Goal: Task Accomplishment & Management: Use online tool/utility

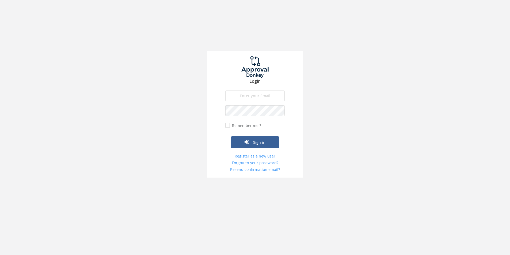
click at [255, 97] on input "email" at bounding box center [254, 96] width 59 height 11
click at [251, 97] on input "[PERSON_NAME][EMAIL_ADDRESS][DOMAIN_NAME]" at bounding box center [254, 96] width 59 height 11
click at [250, 97] on input "[PERSON_NAME][EMAIL_ADDRESS][DOMAIN_NAME]" at bounding box center [254, 96] width 59 height 11
type input "[PERSON_NAME][EMAIL_ADDRESS][DOMAIN_NAME]"
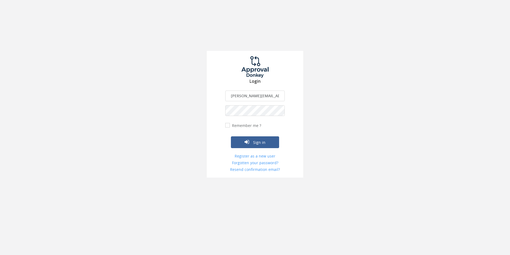
click at [231, 136] on button "Sign in" at bounding box center [255, 142] width 48 height 12
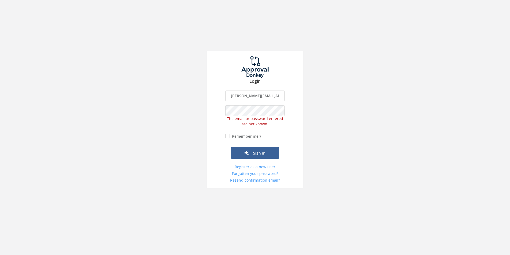
click at [209, 108] on div "Login [PERSON_NAME][EMAIL_ADDRESS][DOMAIN_NAME] The email is required. Invalid …" at bounding box center [255, 119] width 96 height 137
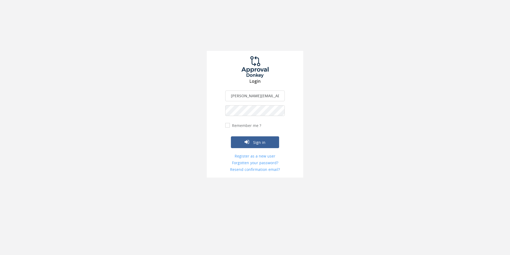
click at [231, 136] on button "Sign in" at bounding box center [255, 142] width 48 height 12
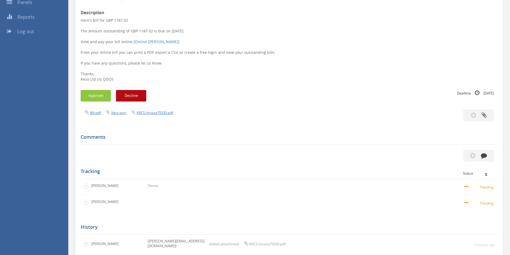
scroll to position [97, 0]
click at [96, 114] on link "Bill.pdf" at bounding box center [95, 112] width 11 height 5
click at [92, 95] on button "Approve" at bounding box center [96, 95] width 30 height 12
